Goal: Find specific page/section: Find specific page/section

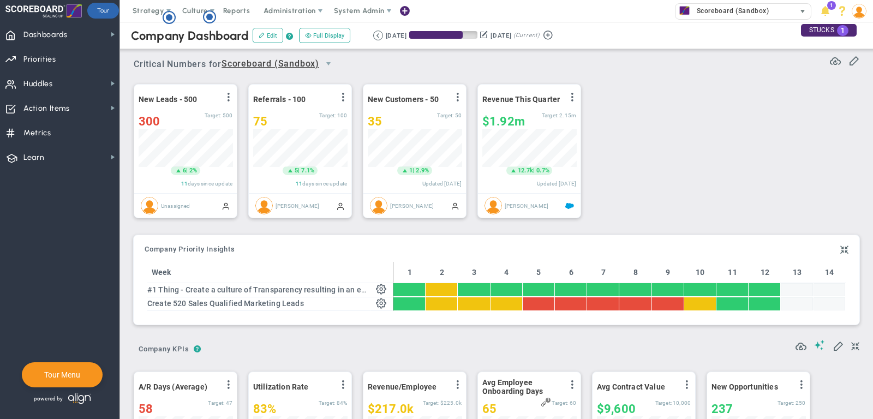
click at [728, 7] on span "Scoreboard (Sandbox)" at bounding box center [731, 11] width 78 height 14
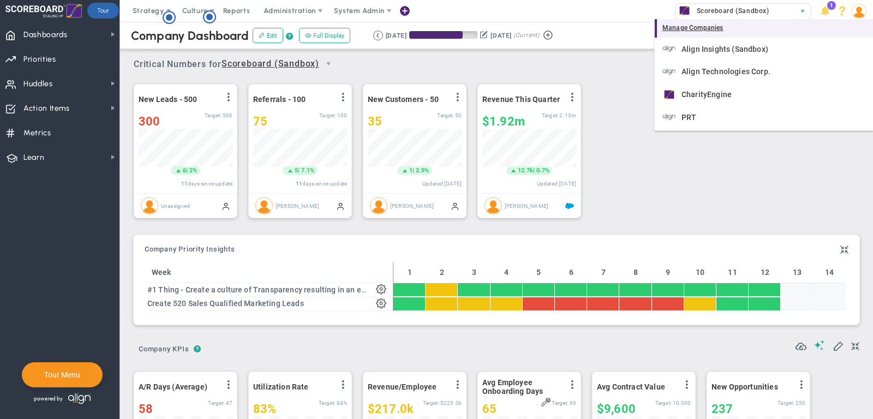
click at [731, 29] on div "Manage Companies" at bounding box center [764, 28] width 218 height 19
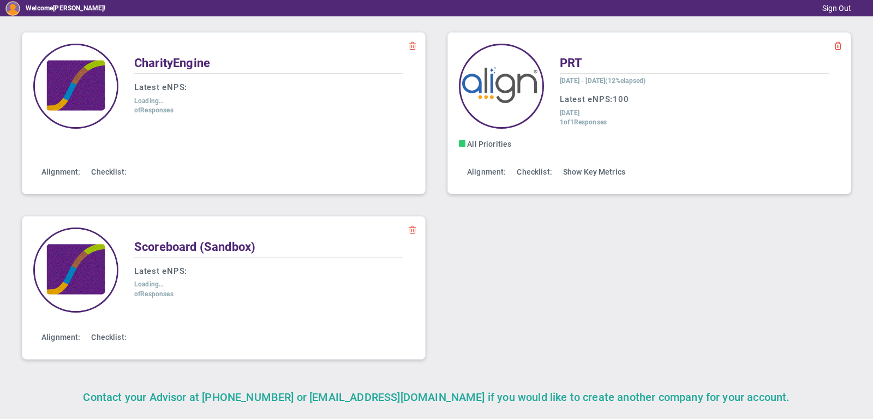
scroll to position [312, 0]
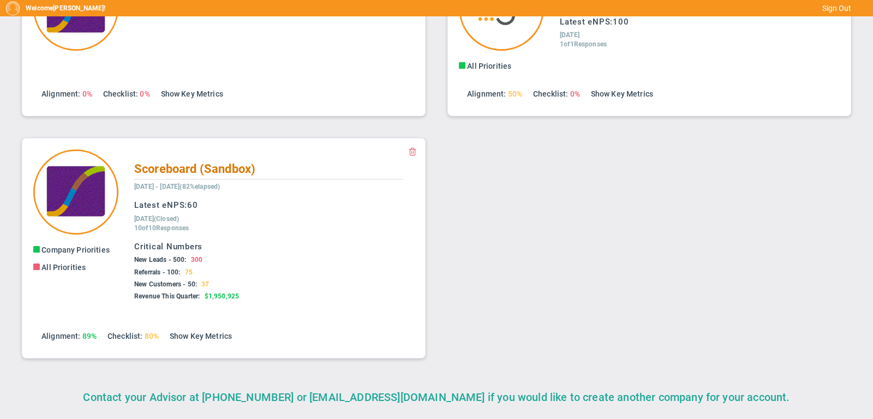
click at [152, 174] on h2 "Scoreboard (Sandbox)" at bounding box center [268, 169] width 269 height 19
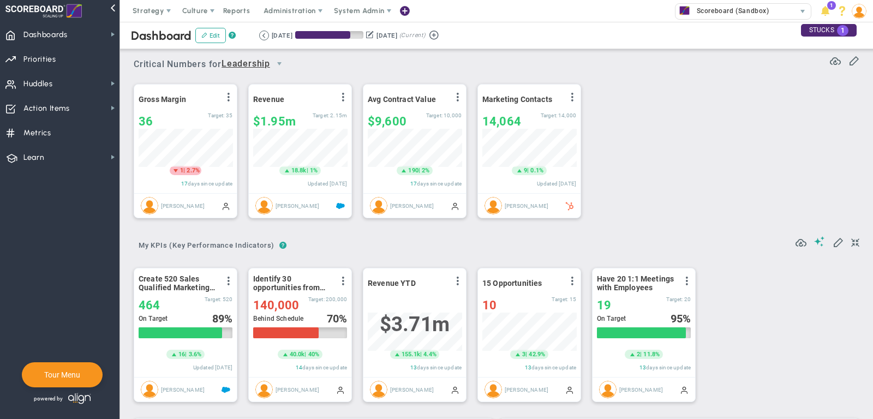
scroll to position [545836, 545780]
click at [62, 35] on span "Dashboards" at bounding box center [45, 34] width 44 height 23
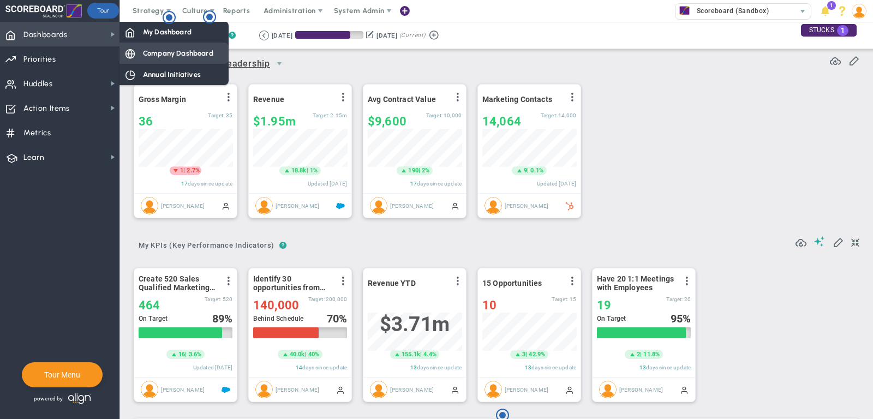
click at [144, 47] on div "Company Dashboard" at bounding box center [174, 53] width 109 height 21
